Goal: Task Accomplishment & Management: Manage account settings

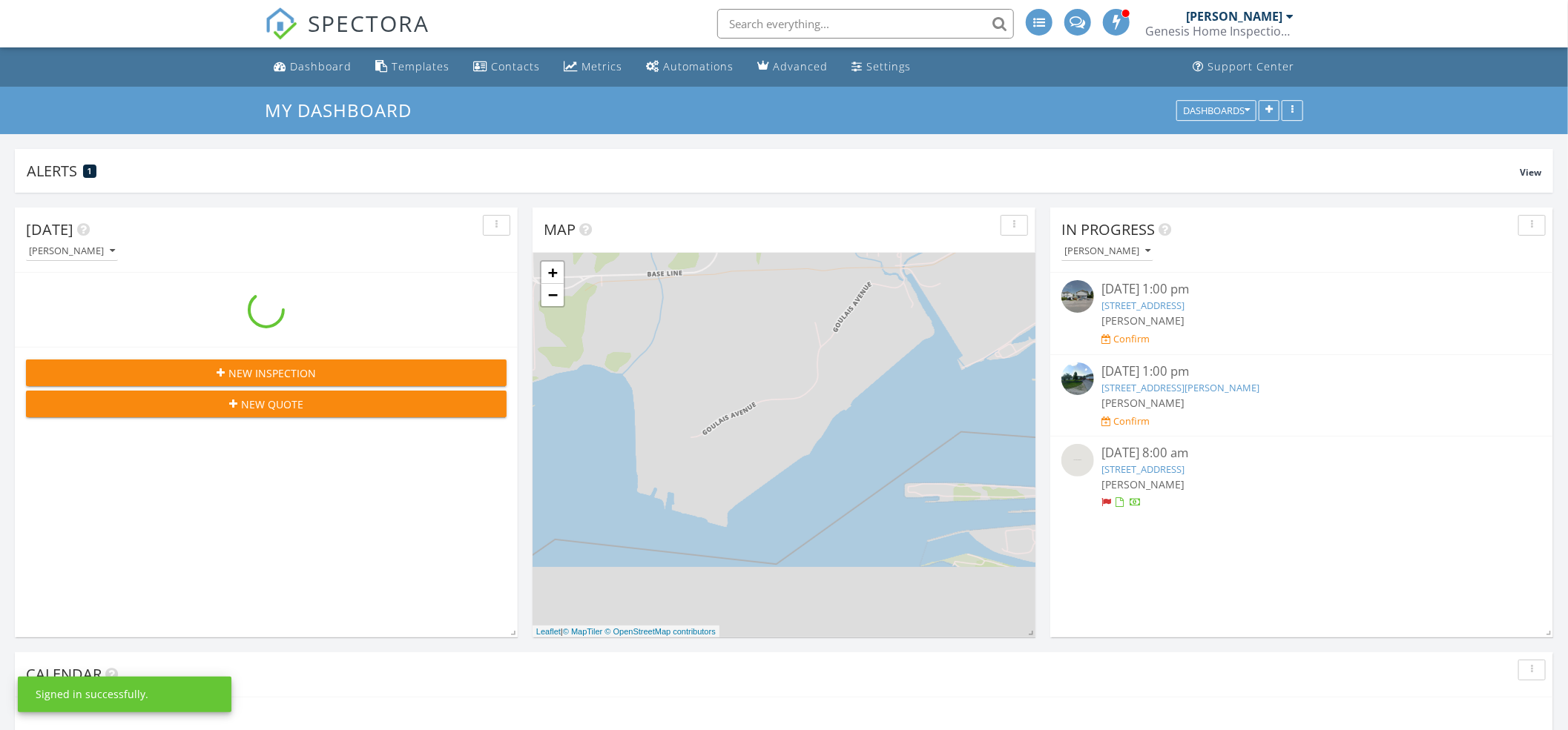
scroll to position [1380, 1598]
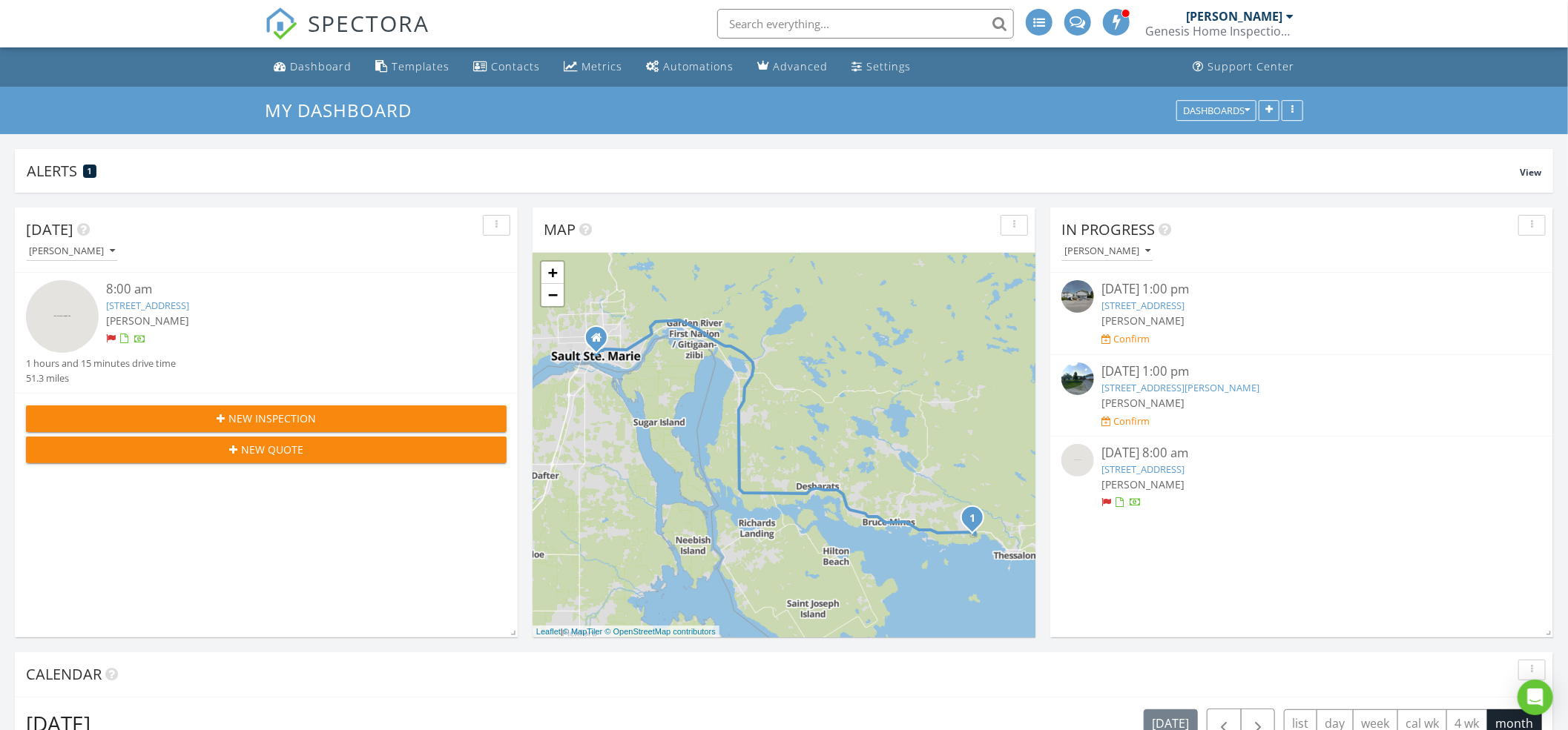
click at [189, 302] on link "[STREET_ADDRESS]" at bounding box center [148, 306] width 83 height 13
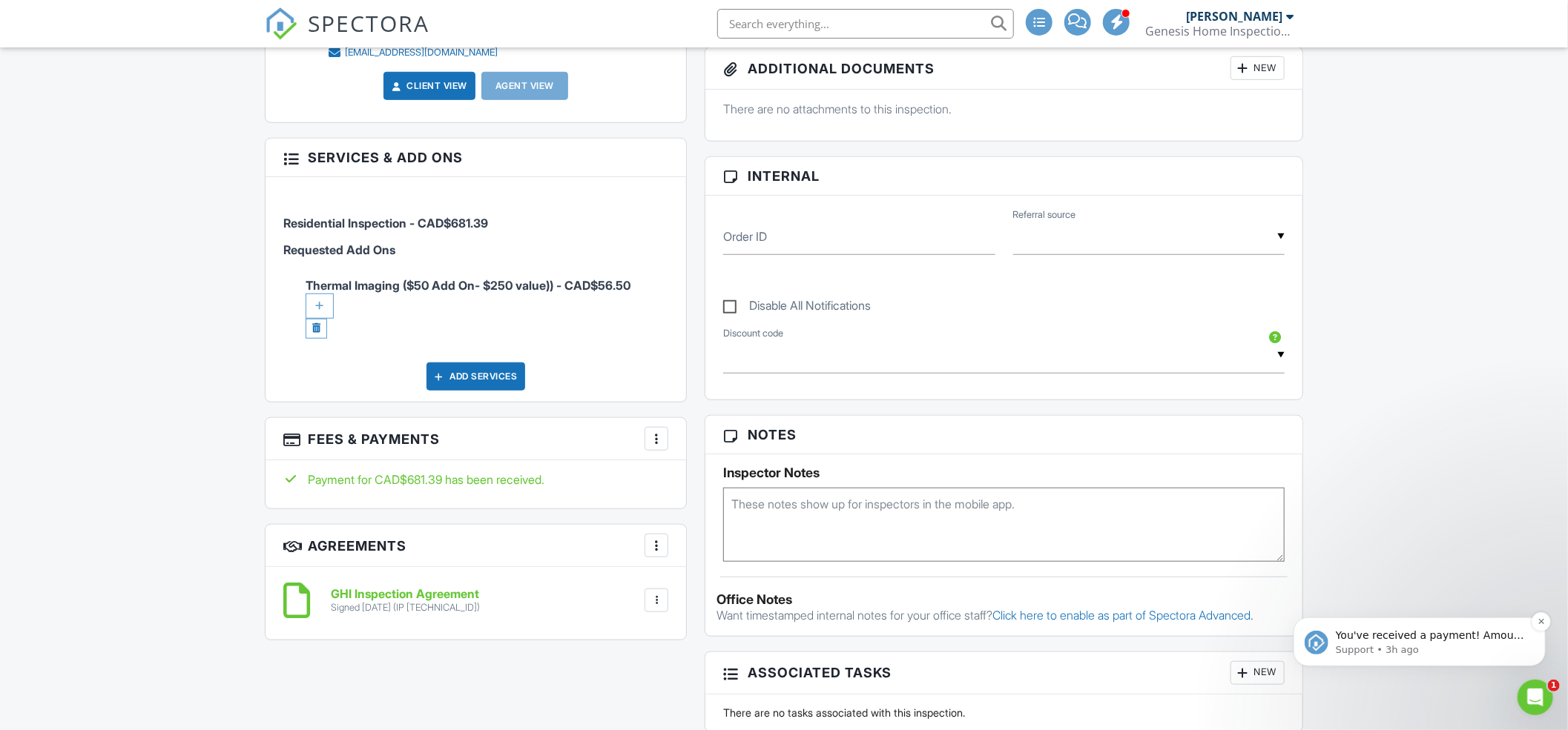
click at [1394, 637] on p "You've received a payment! Amount CAD$681.39 Fee CAD$0.00 Net CAD$681.39 Transa…" at bounding box center [1430, 635] width 192 height 15
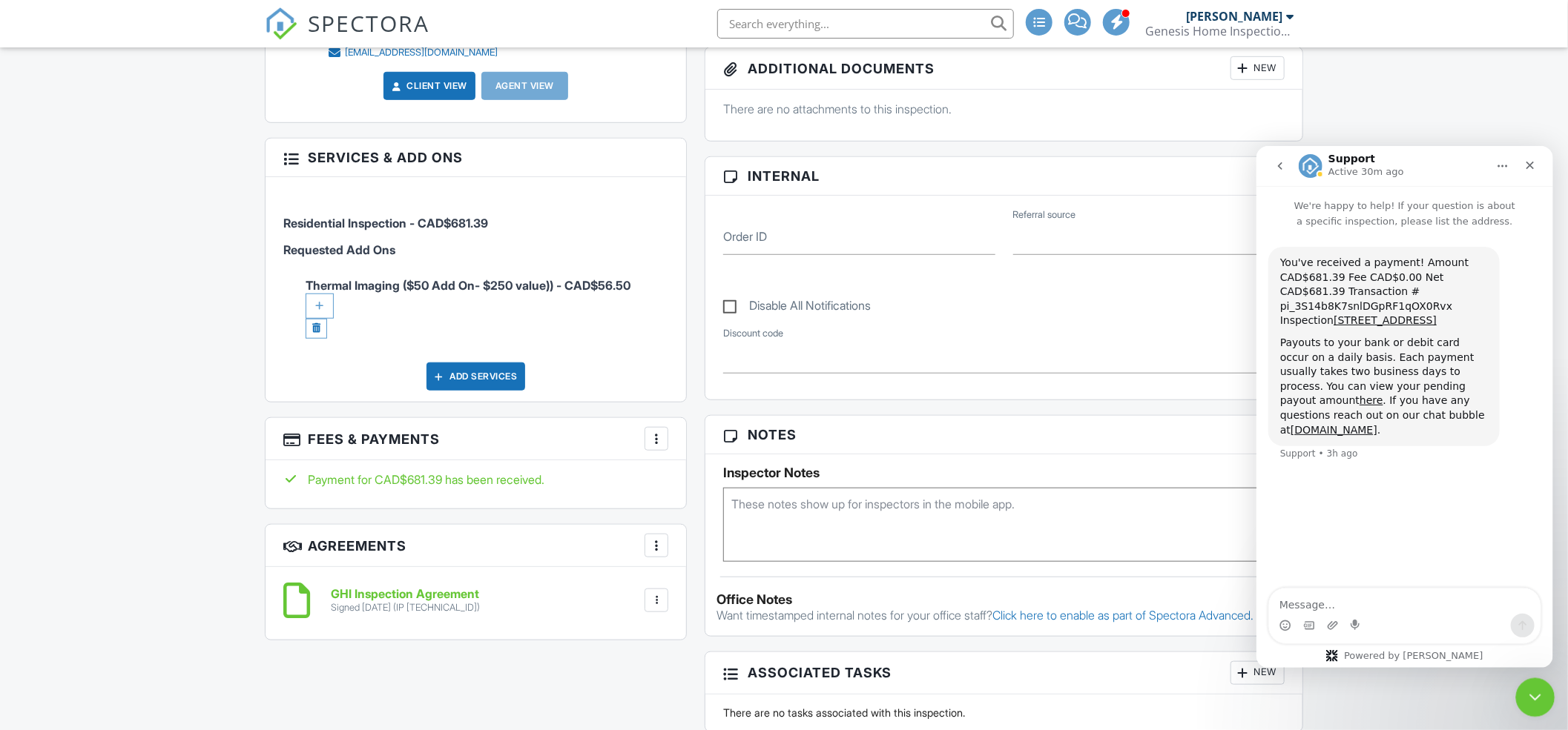
click at [1535, 695] on icon "Close Intercom Messenger" at bounding box center [1533, 696] width 18 height 18
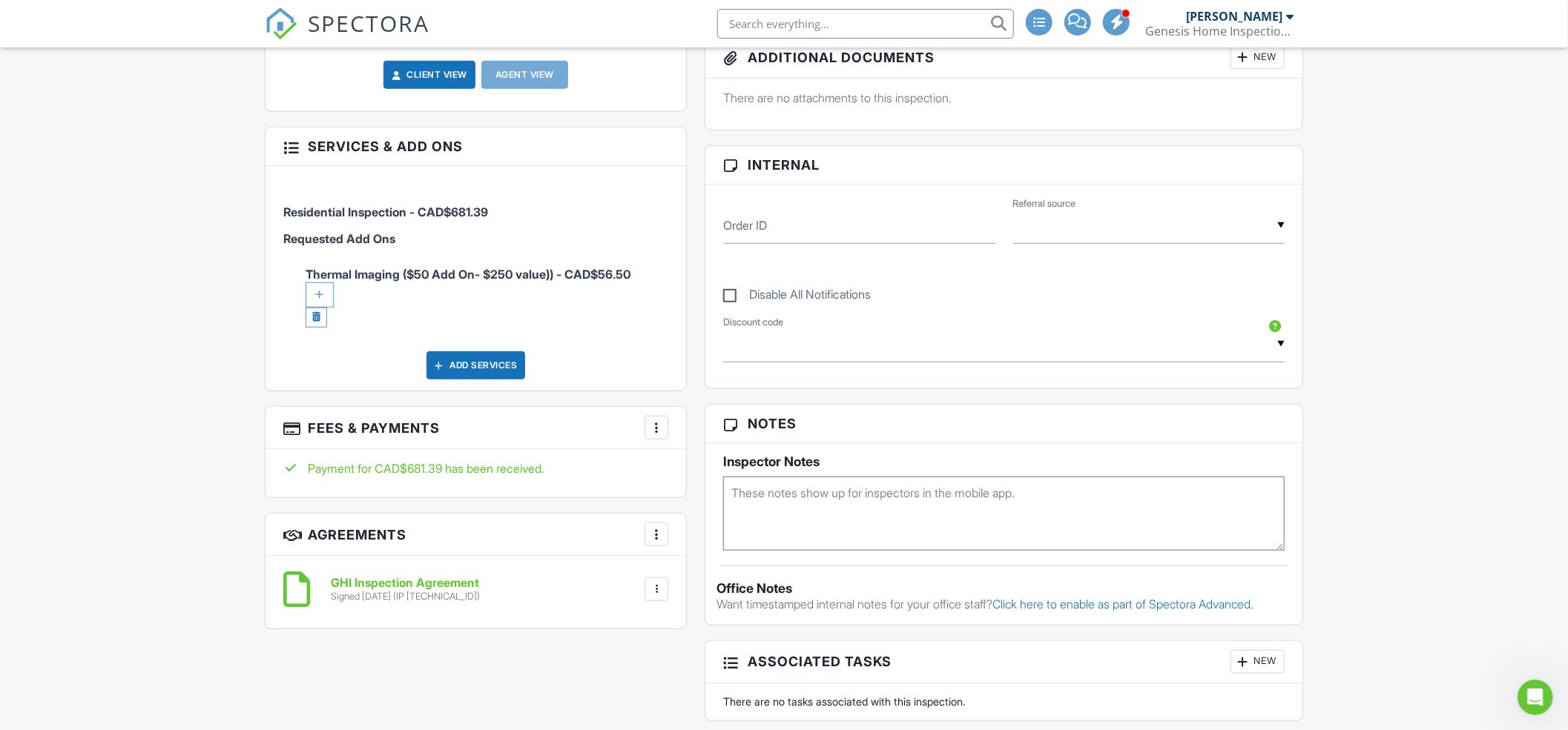
scroll to position [790, 0]
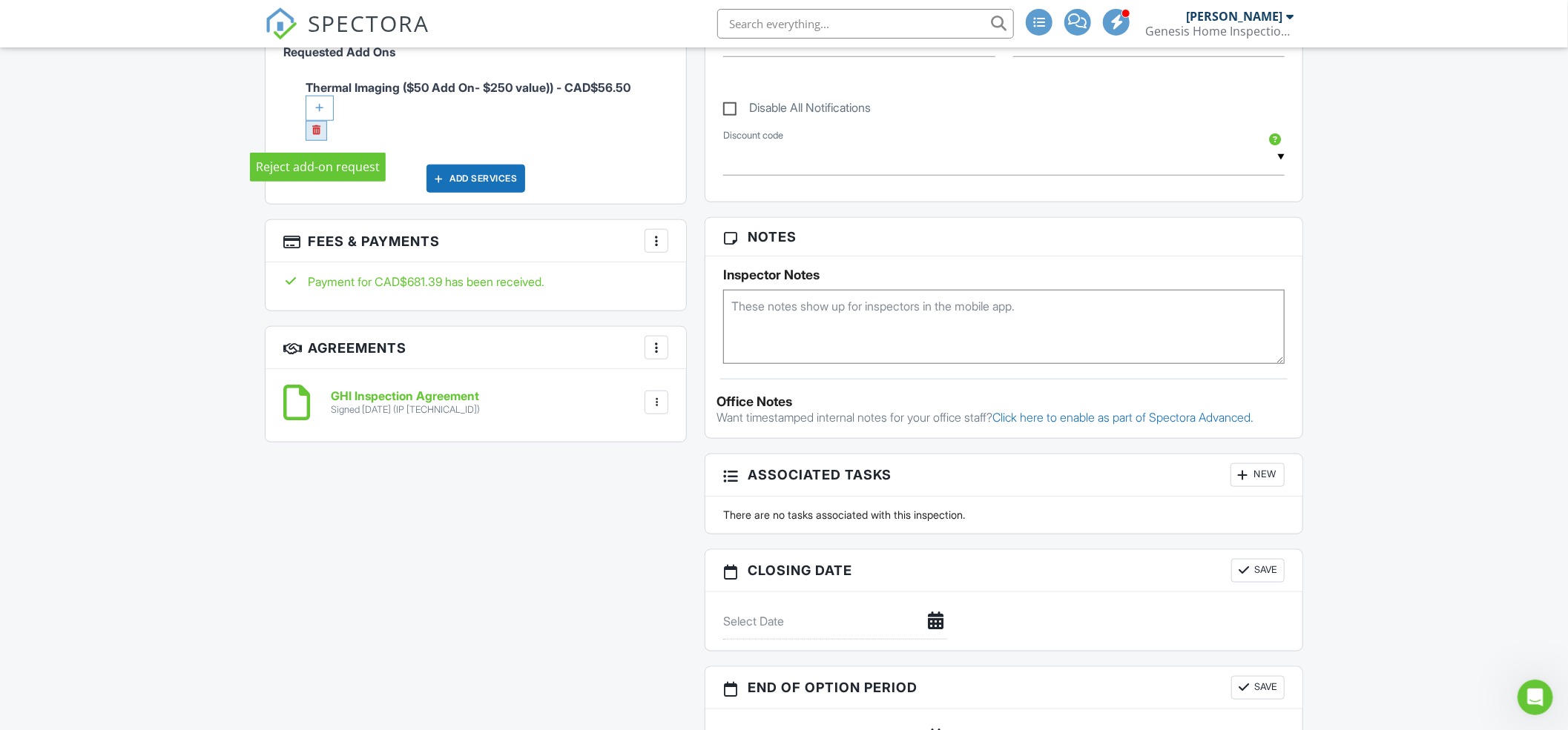
click at [311, 130] on link at bounding box center [316, 130] width 21 height 20
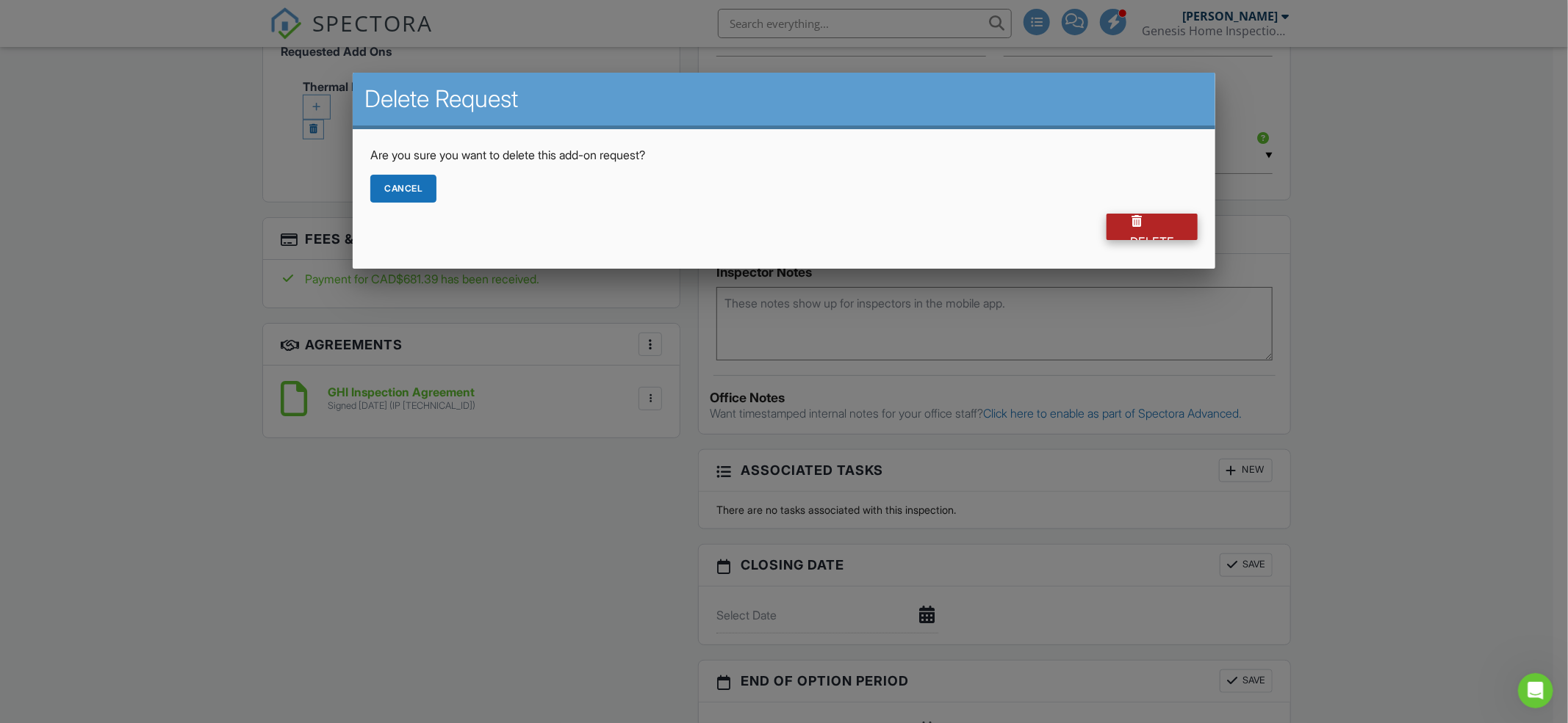
click at [1113, 219] on div "Delete" at bounding box center [1152, 227] width 91 height 27
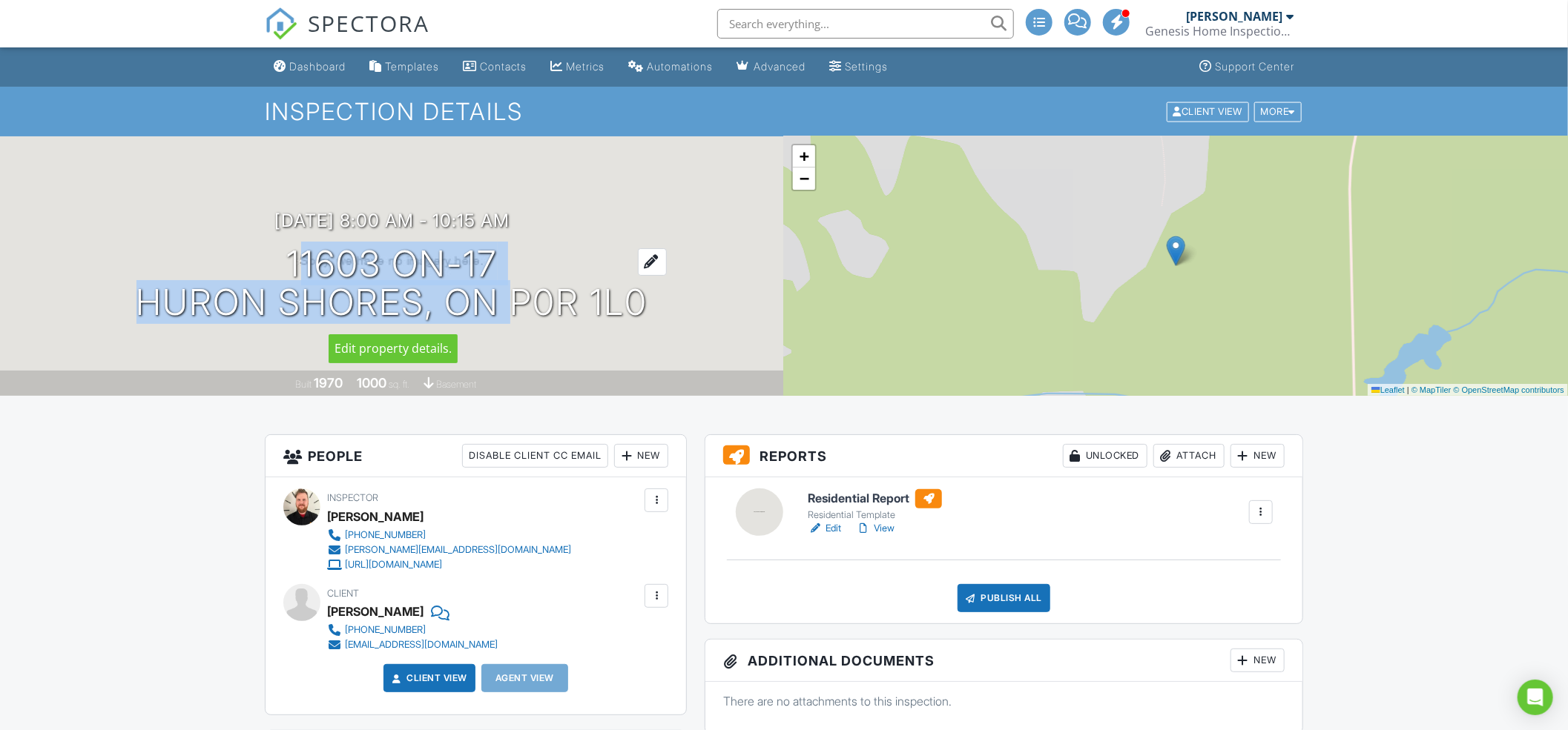
drag, startPoint x: 290, startPoint y: 260, endPoint x: 493, endPoint y: 307, distance: 208.4
click at [493, 307] on h1 "11603 ON-17 Huron Shores, ON P0R 1L0" at bounding box center [392, 284] width 512 height 78
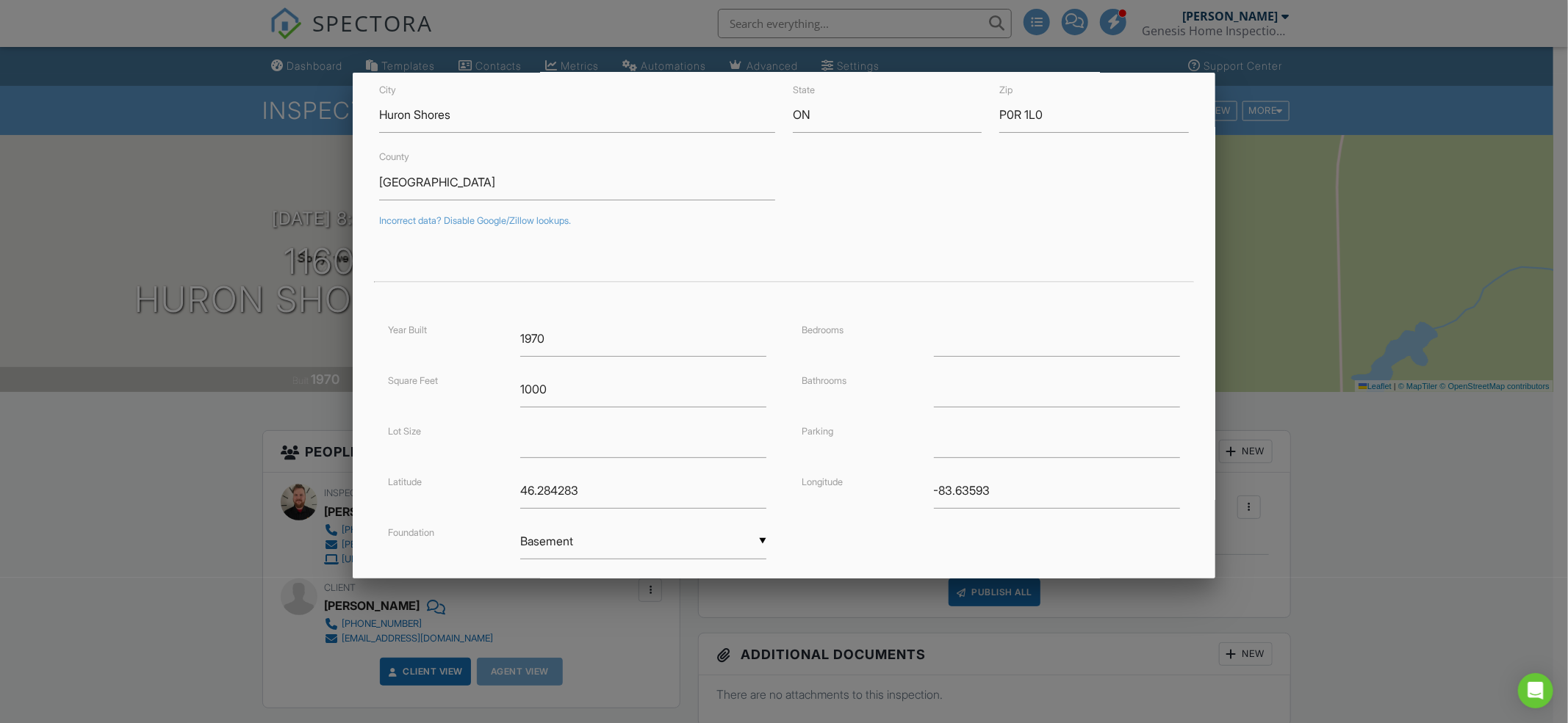
scroll to position [228, 0]
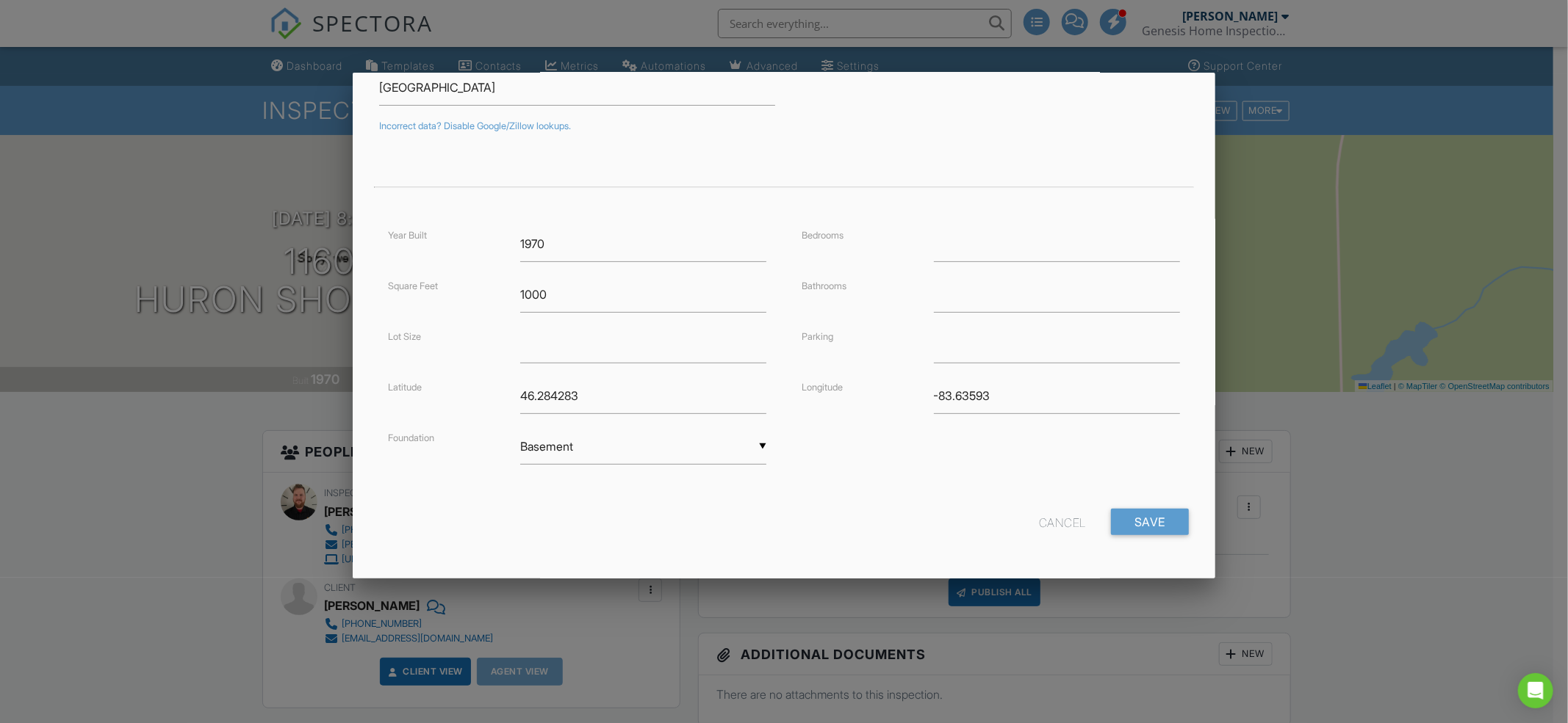
click at [1059, 519] on div "Cancel" at bounding box center [1063, 522] width 47 height 27
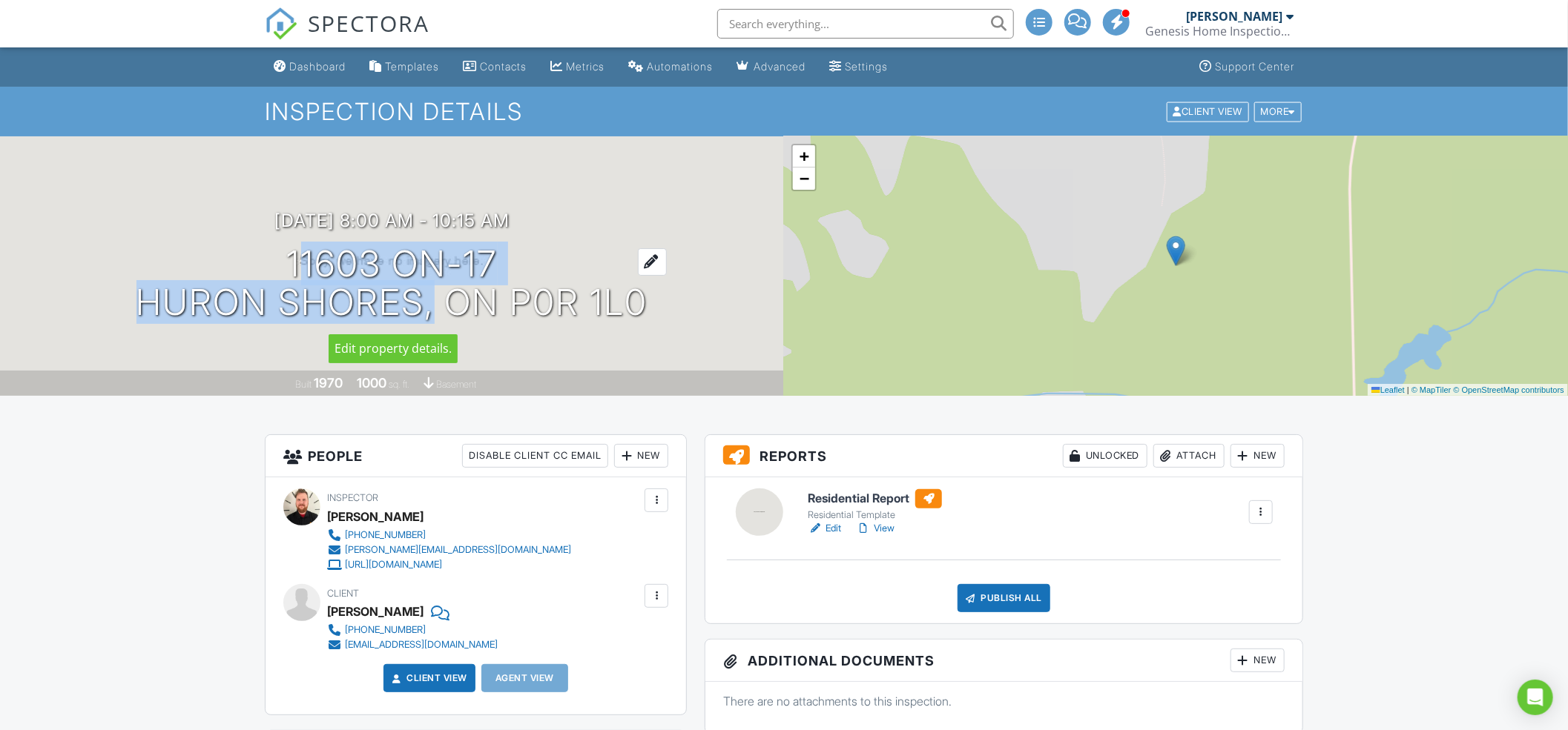
drag, startPoint x: 291, startPoint y: 257, endPoint x: 416, endPoint y: 310, distance: 135.8
click at [416, 310] on h1 "11603 ON-17 Huron Shores, ON P0R 1L0" at bounding box center [392, 284] width 512 height 78
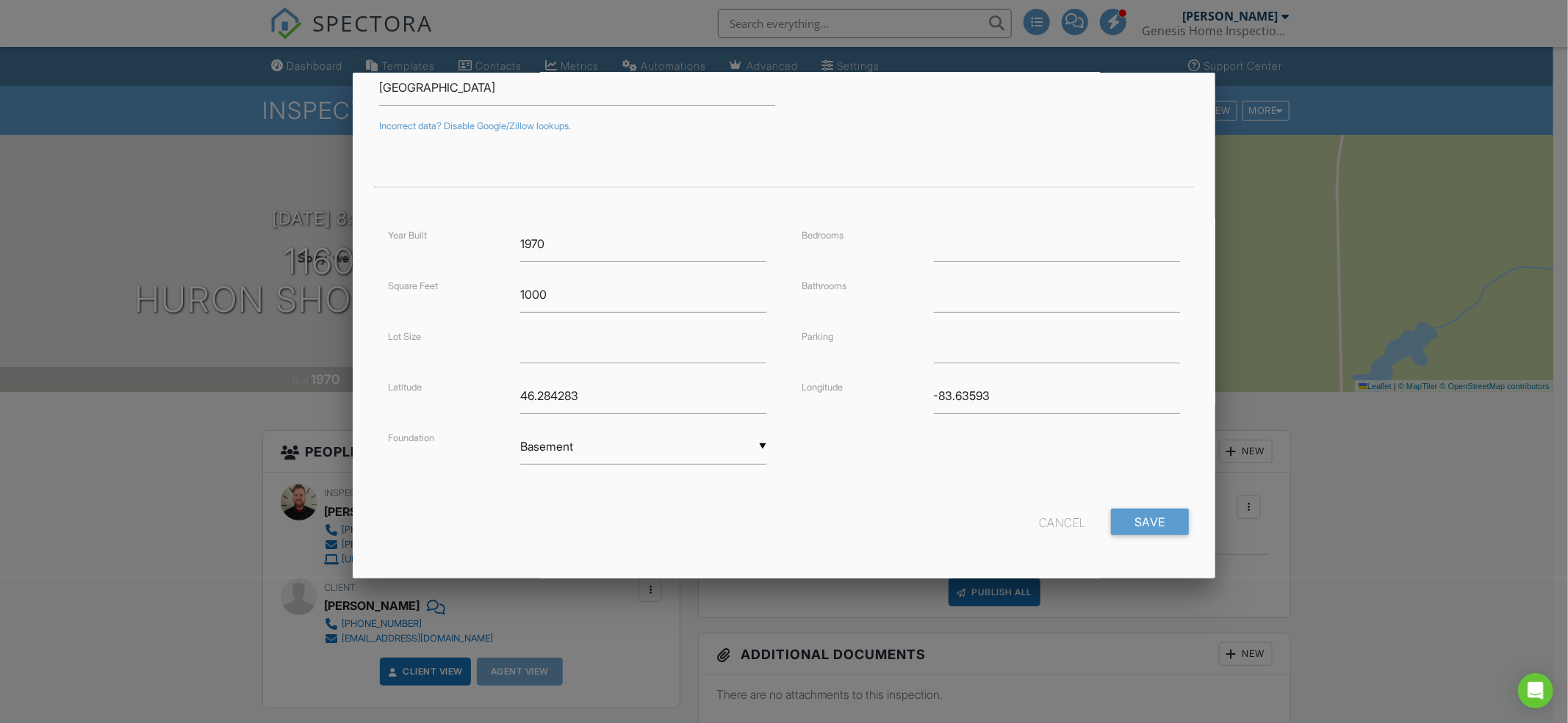
click at [1041, 519] on div "Cancel" at bounding box center [1063, 522] width 47 height 27
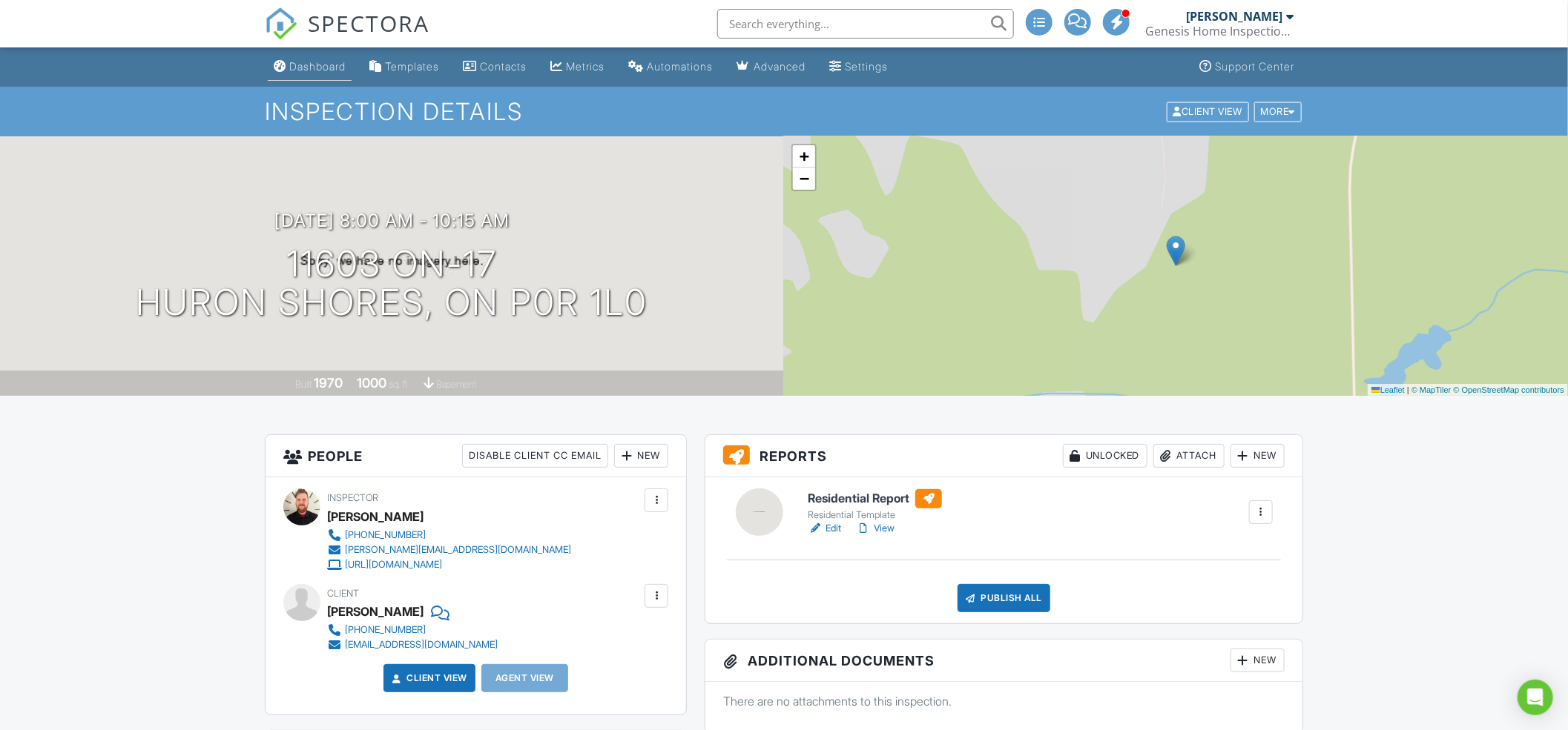
click at [303, 62] on div "Dashboard" at bounding box center [317, 66] width 56 height 12
click at [829, 529] on link "Edit" at bounding box center [824, 529] width 33 height 15
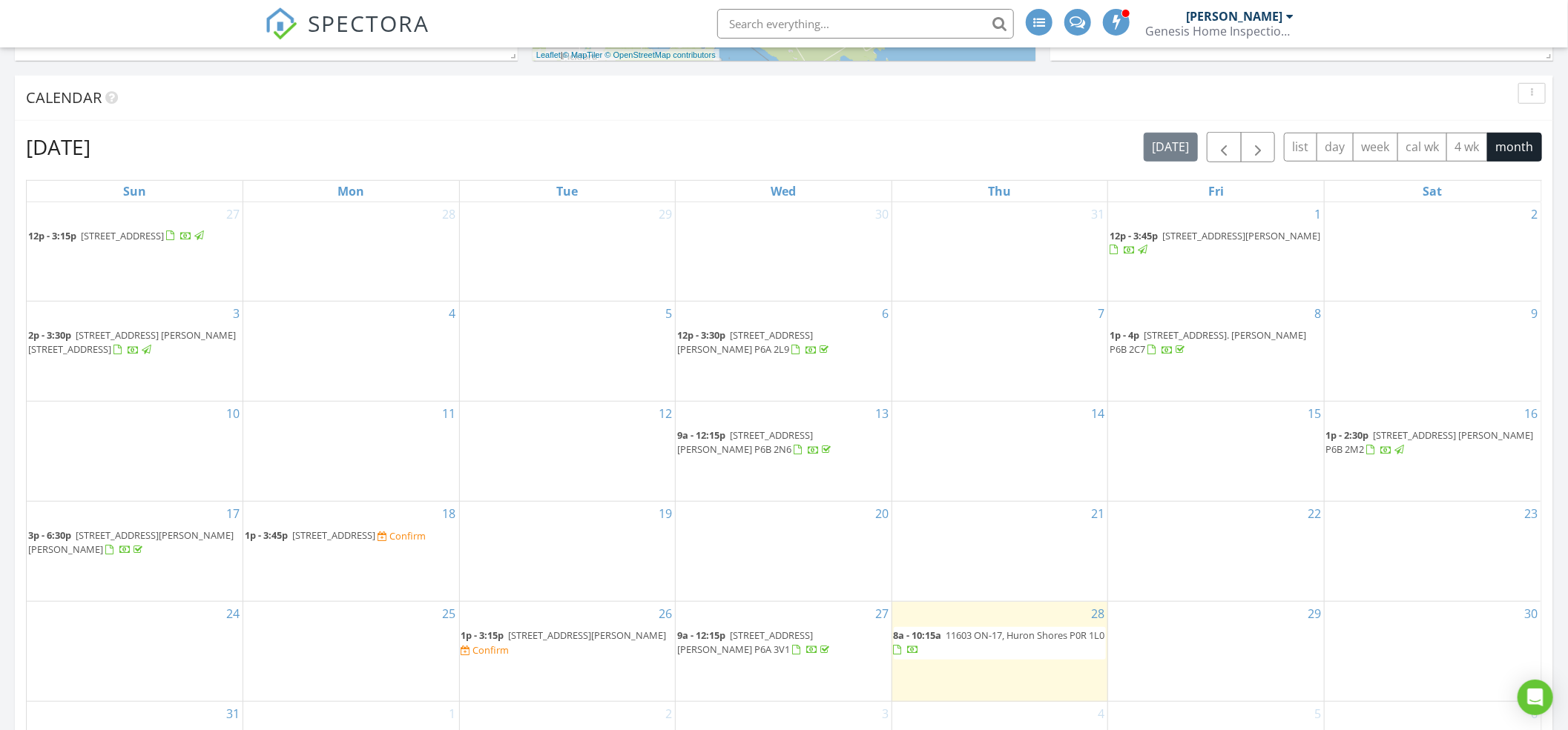
scroll to position [692, 0]
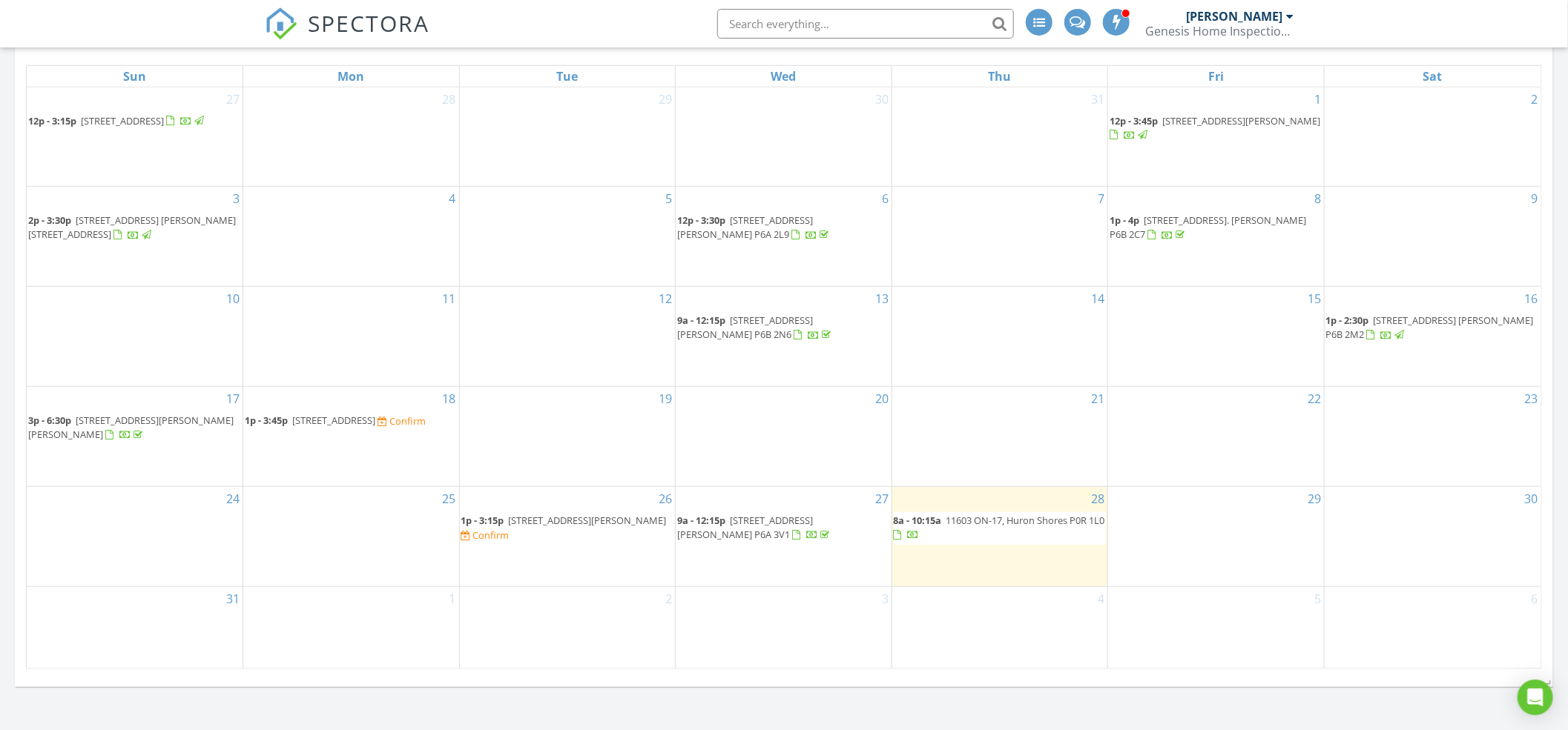
click at [799, 518] on span "[STREET_ADDRESS] [PERSON_NAME] P6A 3V1" at bounding box center [745, 528] width 136 height 28
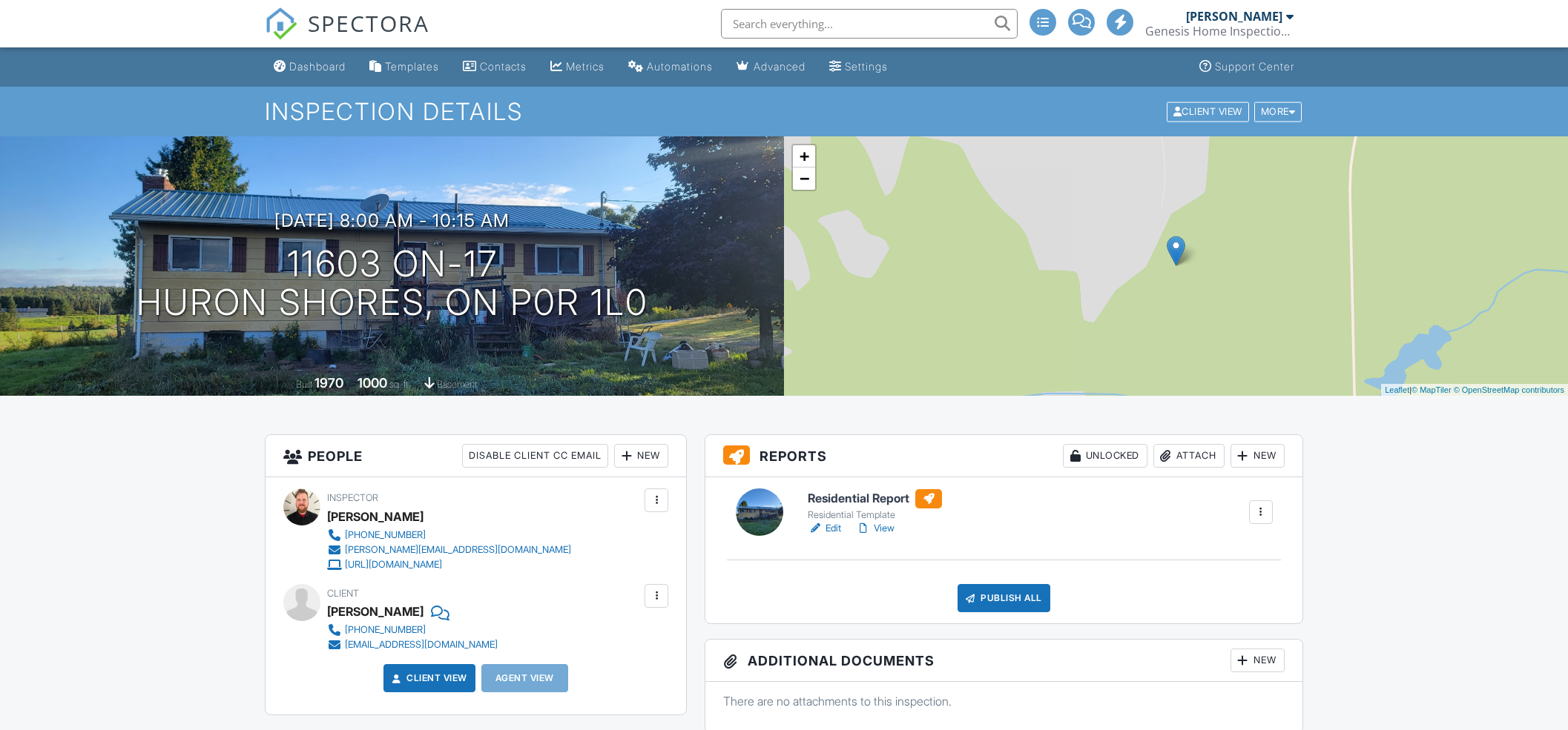
drag, startPoint x: 387, startPoint y: 456, endPoint x: 408, endPoint y: 450, distance: 21.8
click at [388, 477] on div "Inspector [PERSON_NAME] [PHONE_NUMBER] [PERSON_NAME][EMAIL_ADDRESS][DOMAIN_NAME…" at bounding box center [476, 596] width 421 height 237
